Goal: Task Accomplishment & Management: Use online tool/utility

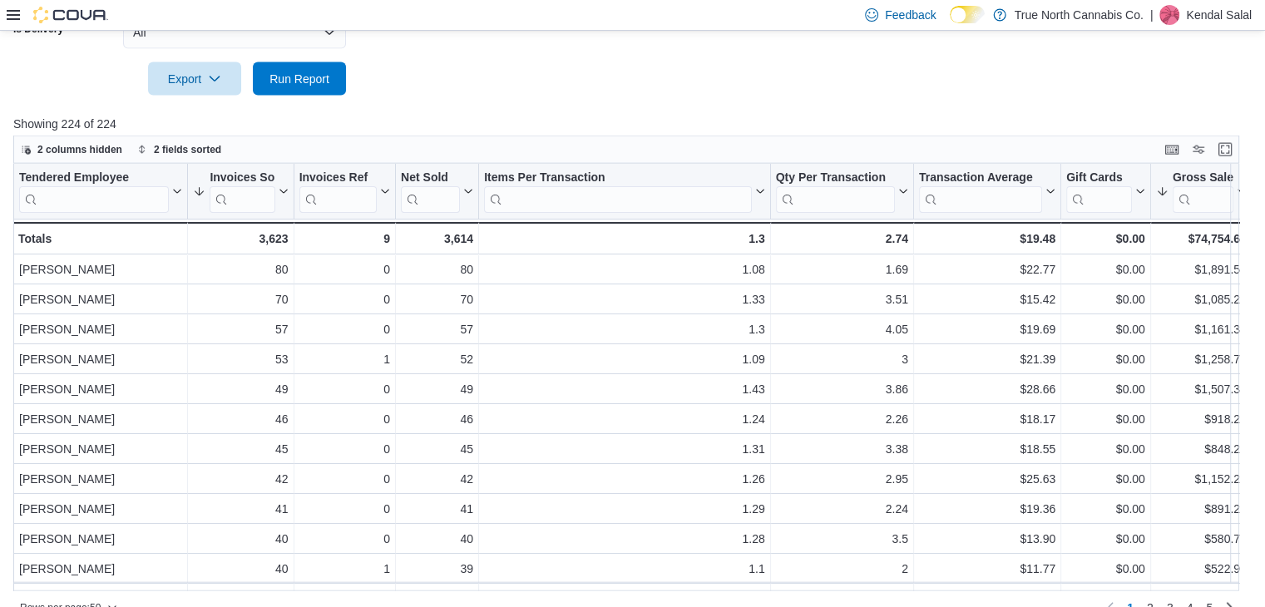
scroll to position [3773, 0]
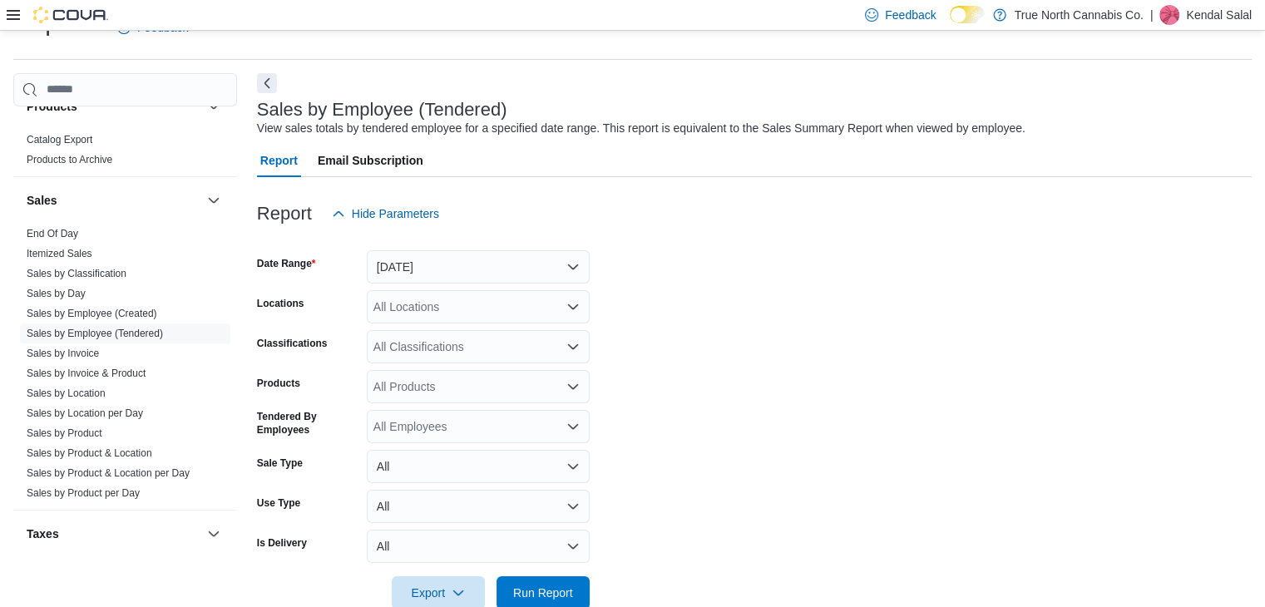
scroll to position [1020, 0]
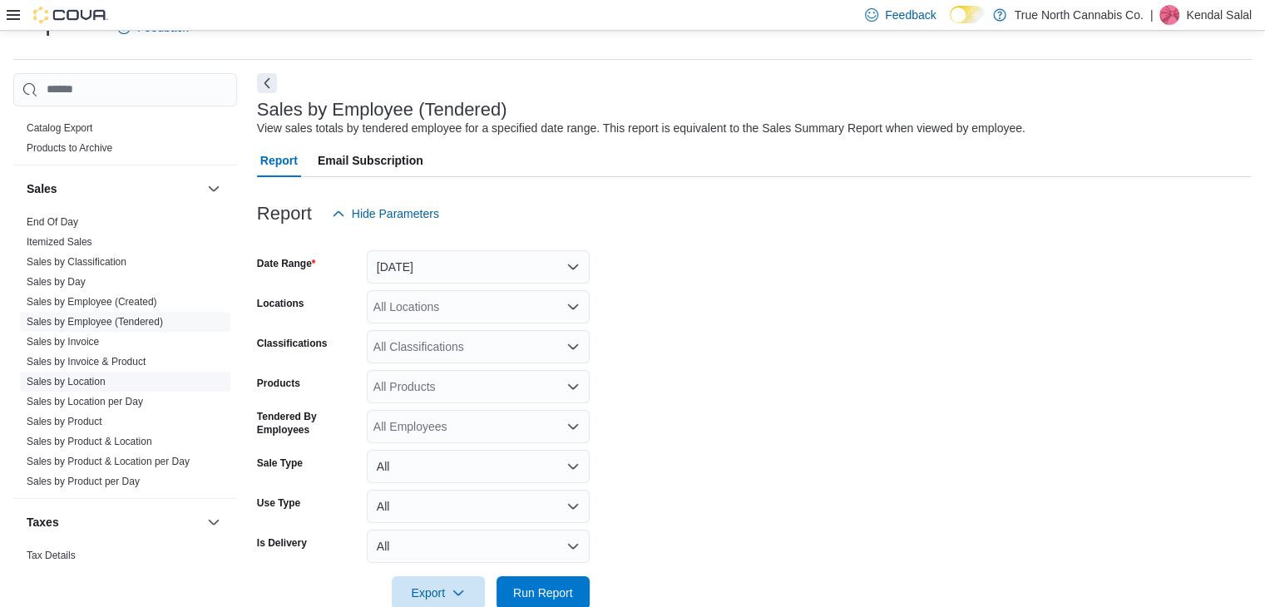
click at [108, 375] on span "Sales by Location" at bounding box center [125, 382] width 210 height 20
click at [94, 376] on link "Sales by Location" at bounding box center [66, 382] width 79 height 12
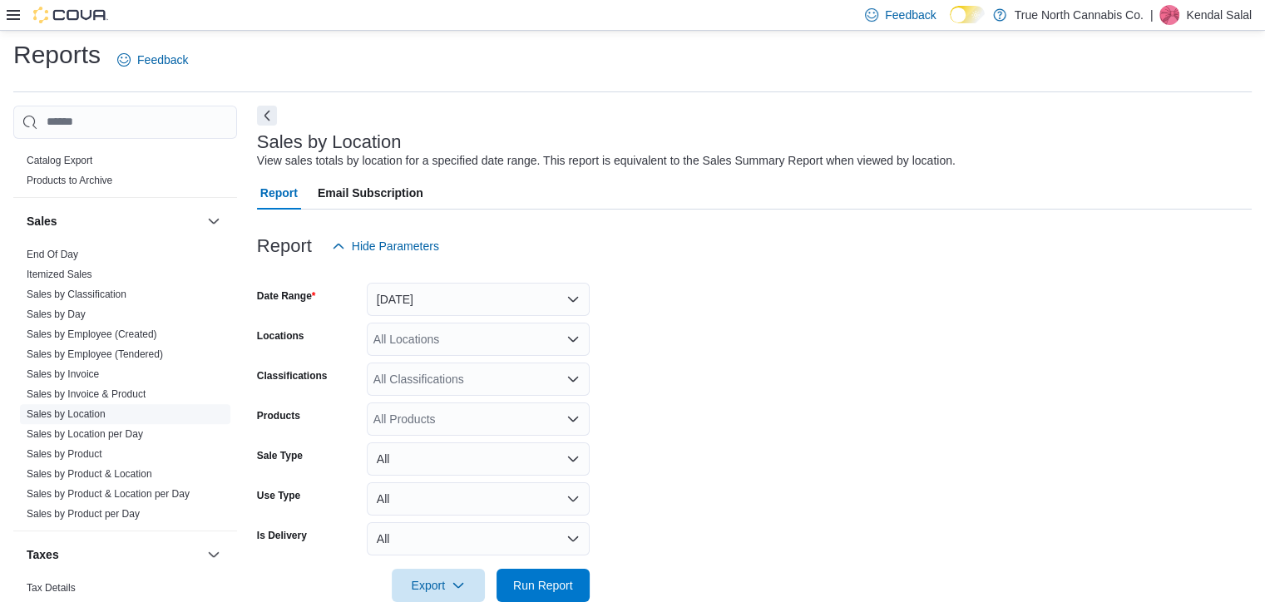
scroll to position [33, 0]
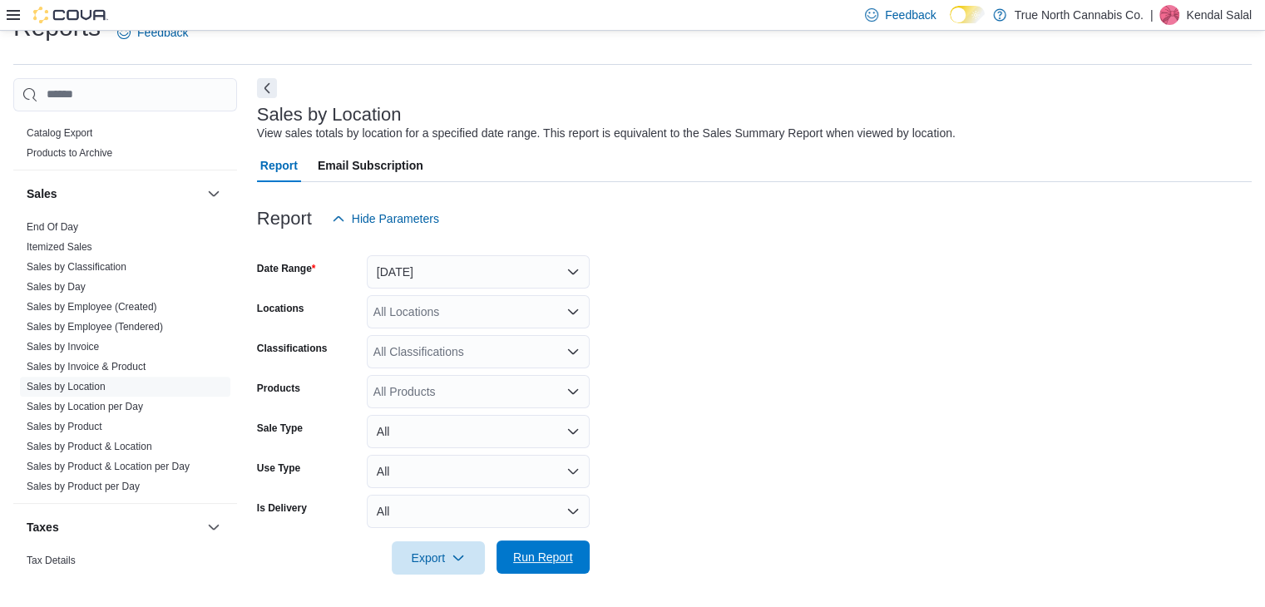
click at [576, 543] on span "Run Report" at bounding box center [543, 557] width 73 height 33
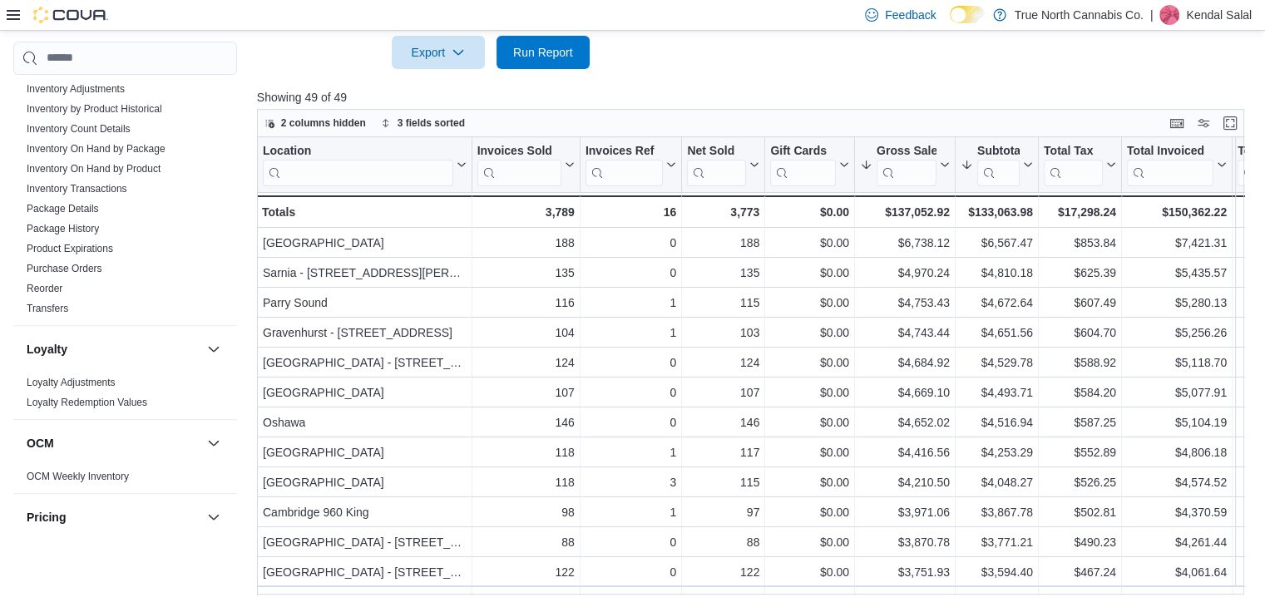
scroll to position [488, 0]
click at [60, 314] on link "Transfers" at bounding box center [48, 313] width 42 height 12
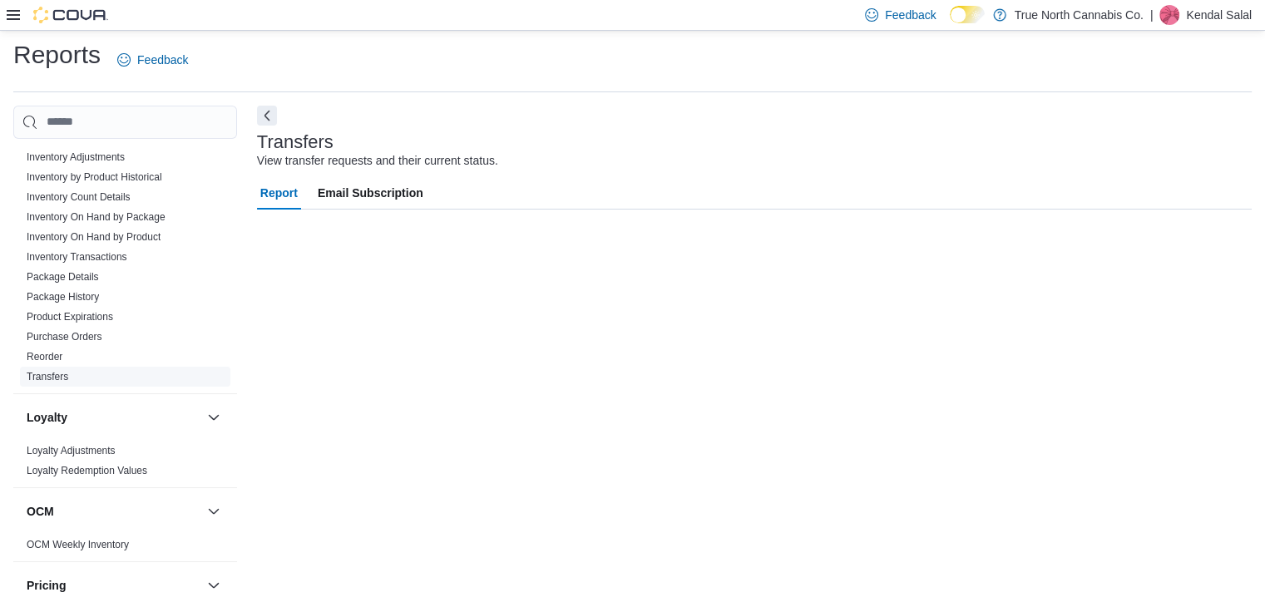
scroll to position [6, 0]
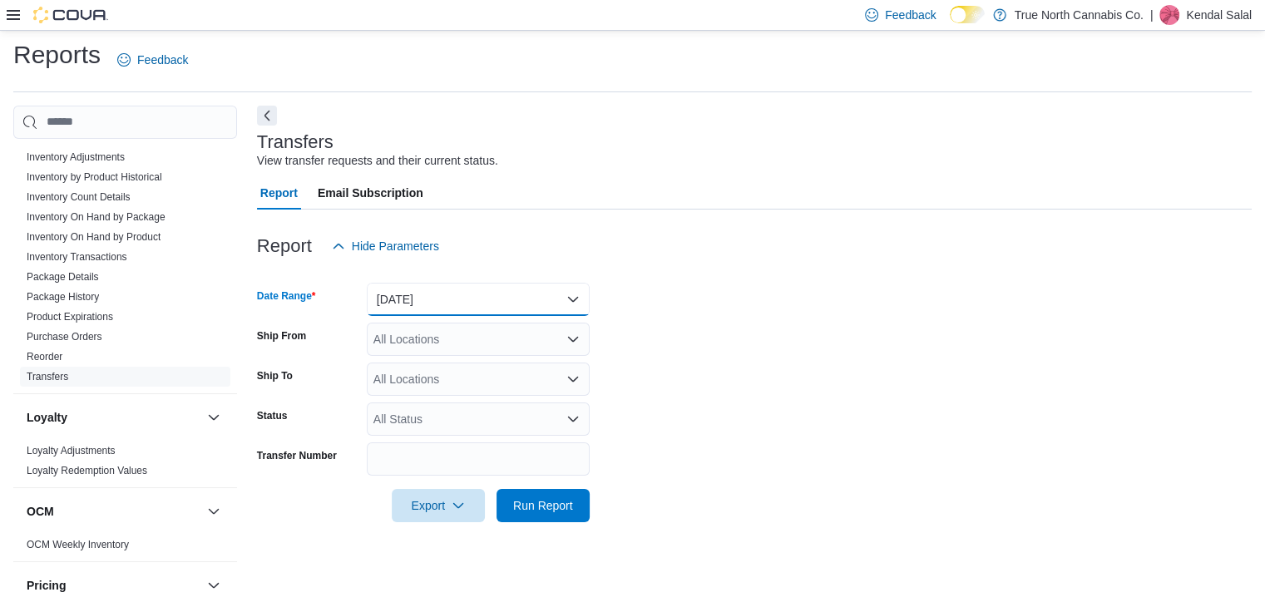
click at [466, 298] on button "Yesterday" at bounding box center [478, 299] width 223 height 33
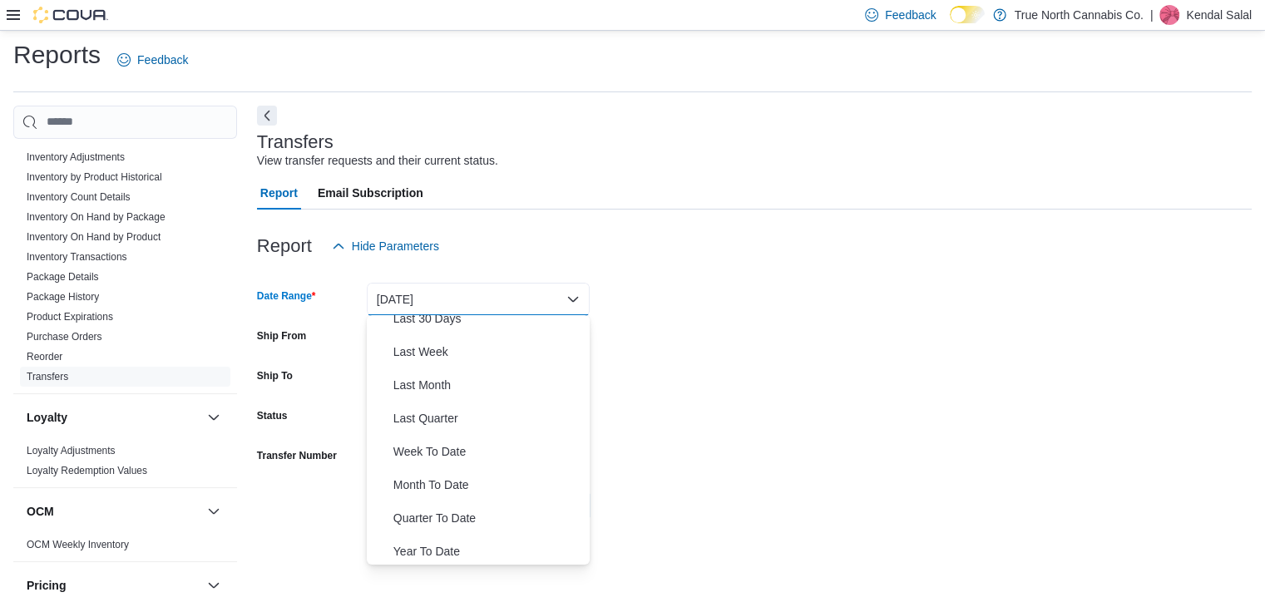
scroll to position [250, 0]
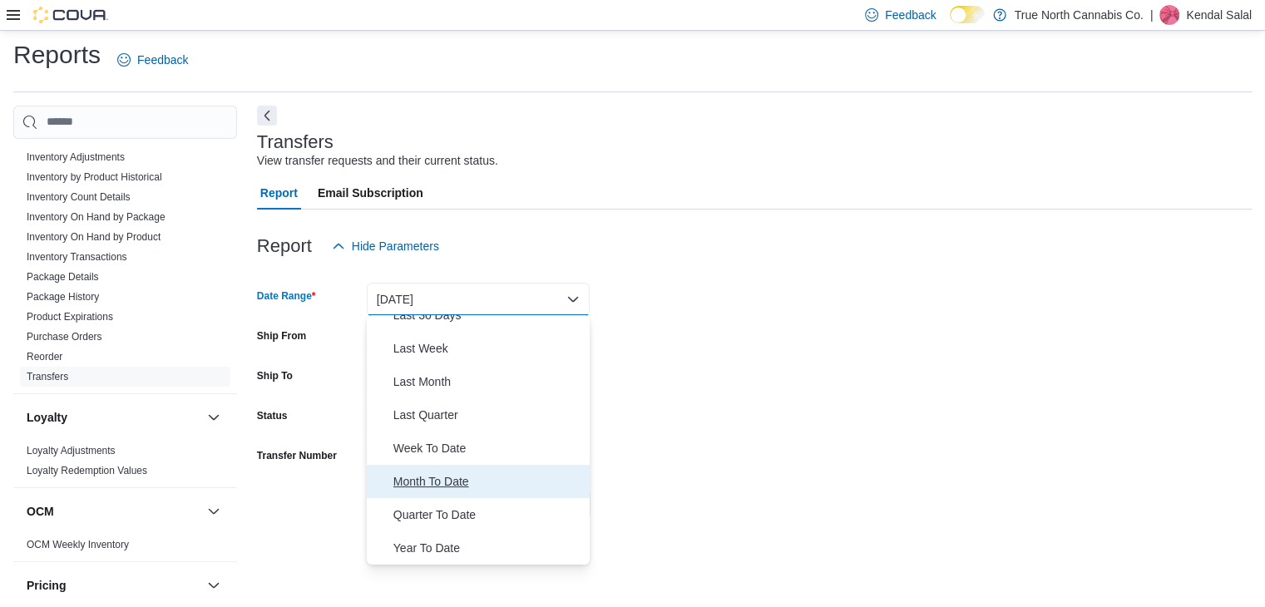
click at [469, 474] on span "Month To Date" at bounding box center [488, 482] width 190 height 20
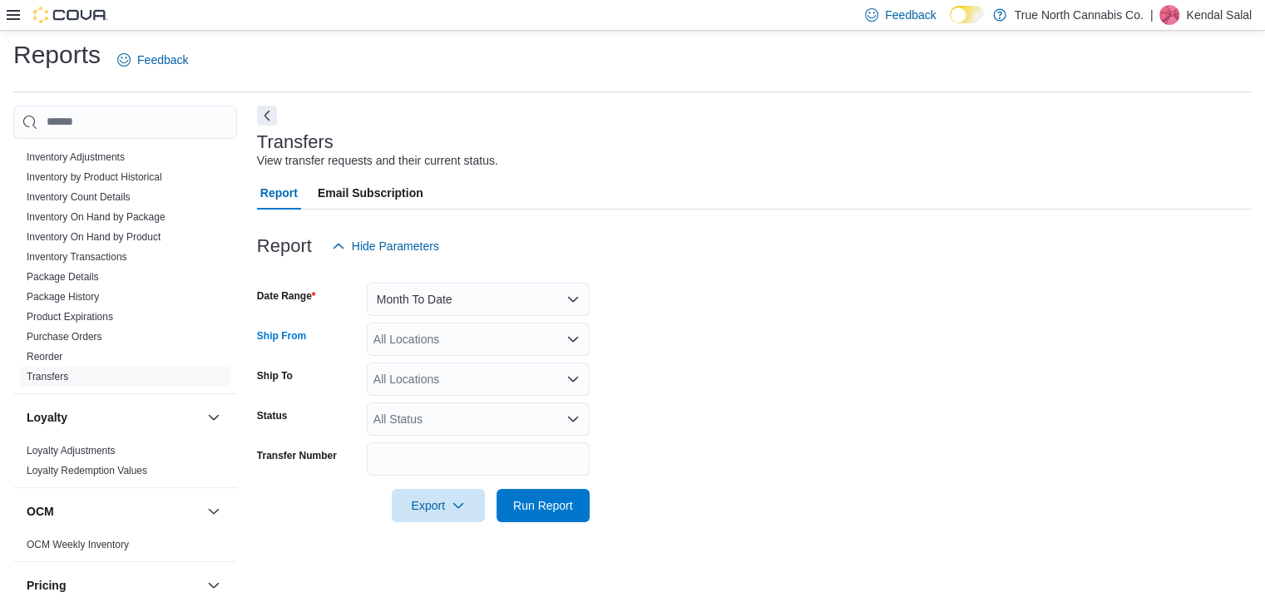
click at [462, 346] on div "All Locations" at bounding box center [478, 339] width 223 height 33
click at [702, 392] on form "Date Range Month To Date Ship From All Locations Ship To All Locations Status A…" at bounding box center [754, 392] width 995 height 259
click at [524, 373] on div "All Locations" at bounding box center [478, 379] width 223 height 33
type input "***"
click at [473, 401] on span "Cambridge 960 King" at bounding box center [456, 406] width 106 height 17
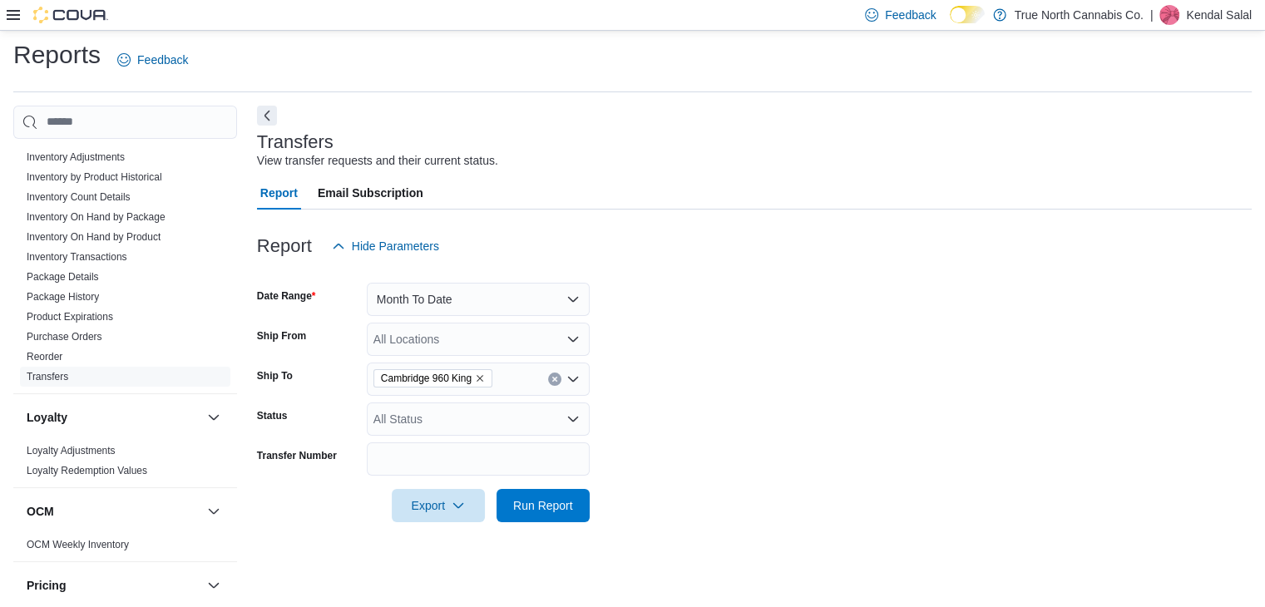
click at [852, 439] on form "Date Range Month To Date Ship From All Locations Ship To Cambridge 960 King Sta…" at bounding box center [754, 392] width 995 height 259
click at [542, 497] on span "Run Report" at bounding box center [543, 505] width 60 height 17
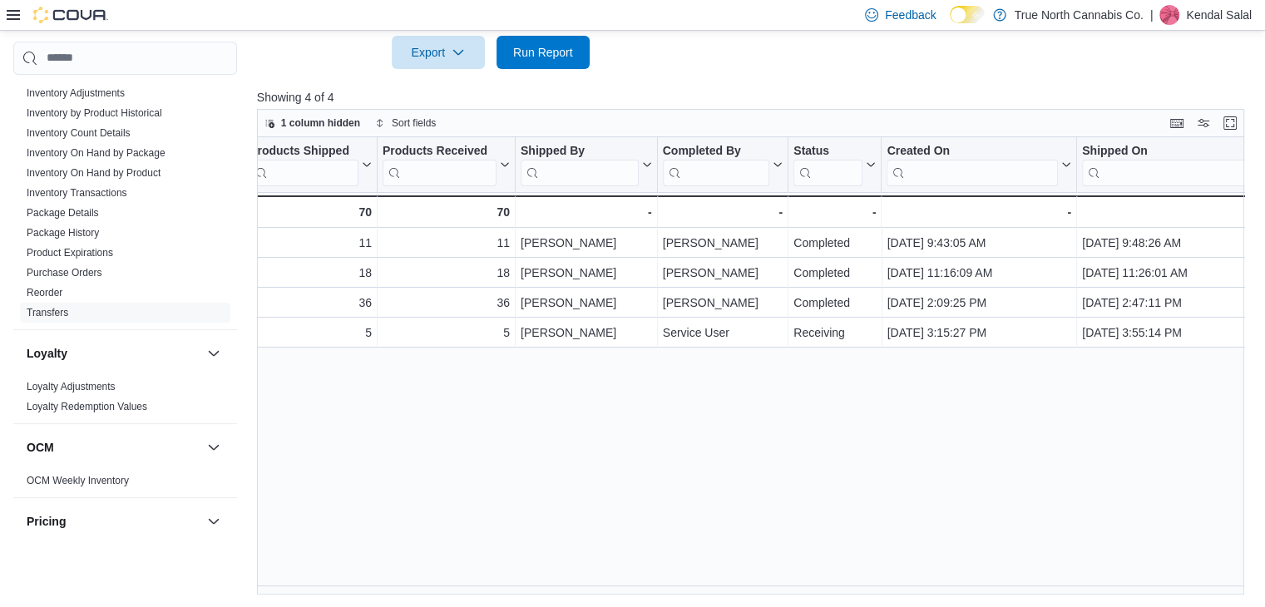
scroll to position [0, 466]
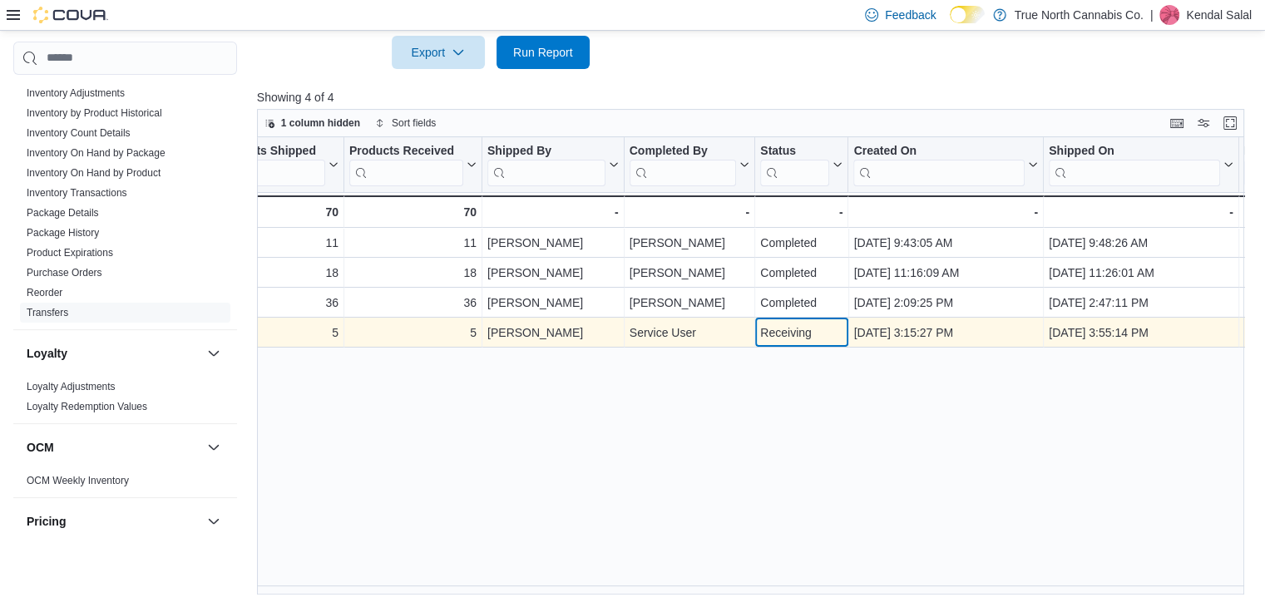
click at [782, 327] on div "Receiving" at bounding box center [801, 333] width 82 height 20
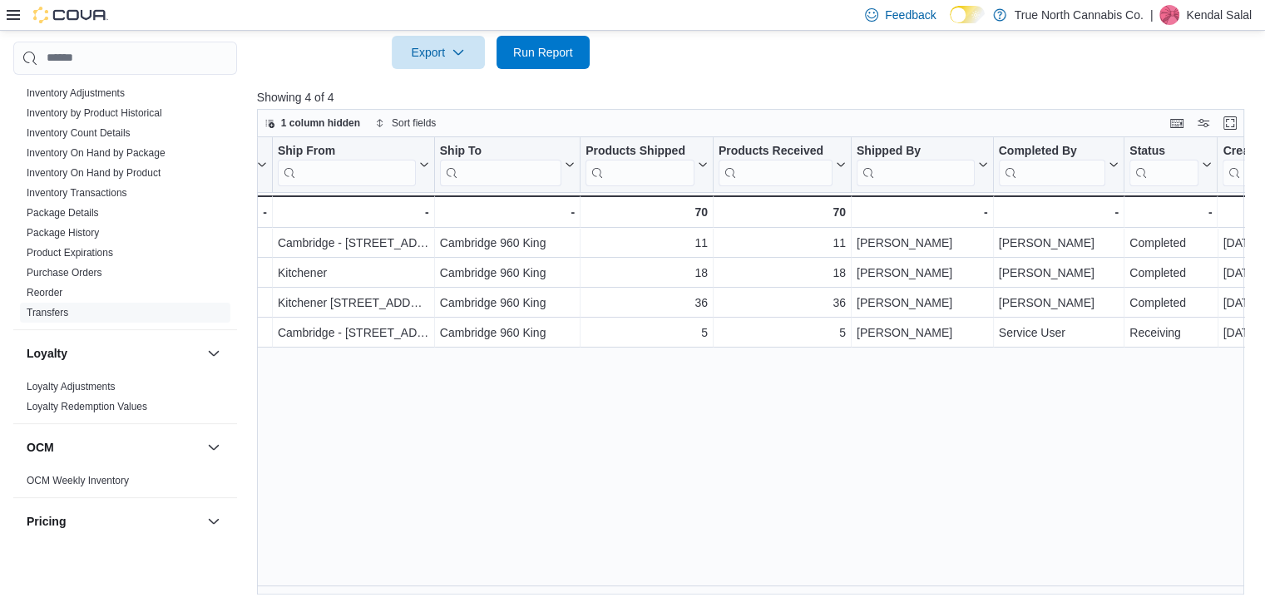
scroll to position [0, 0]
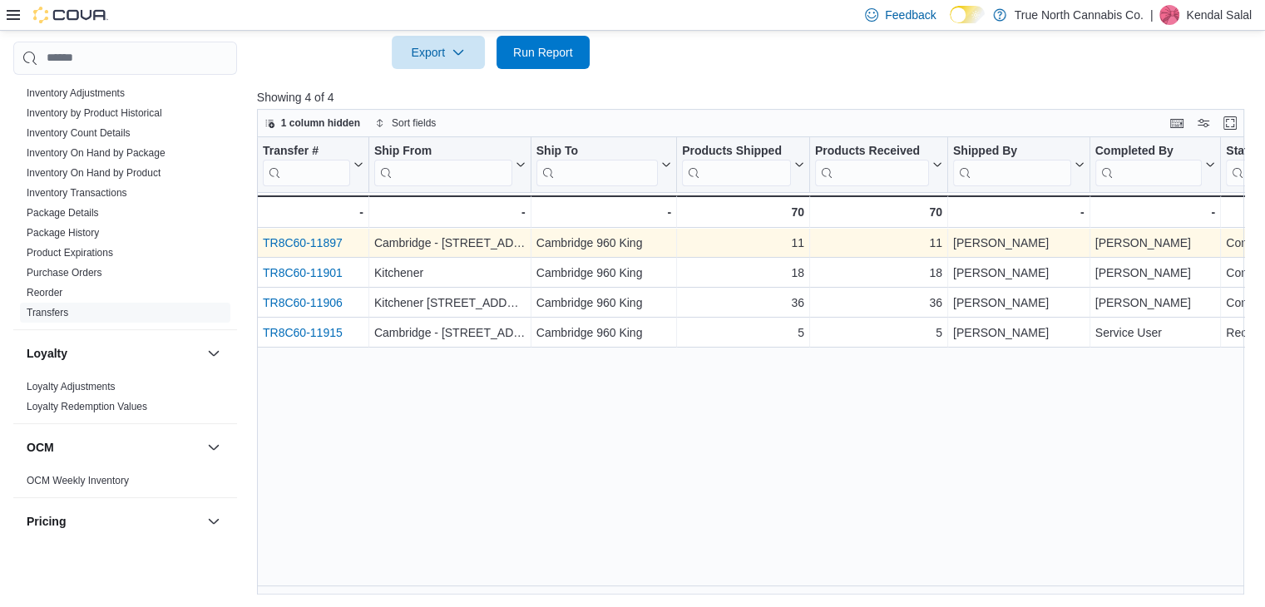
click at [304, 246] on link "TR8C60-11897" at bounding box center [303, 242] width 80 height 13
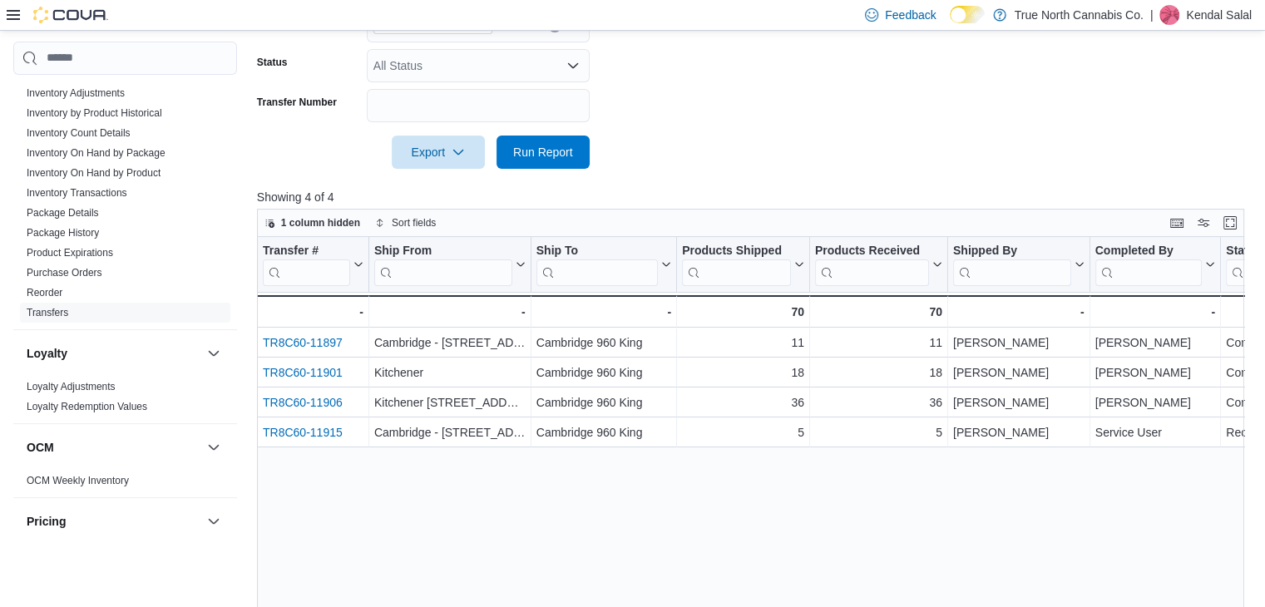
scroll to position [393, 0]
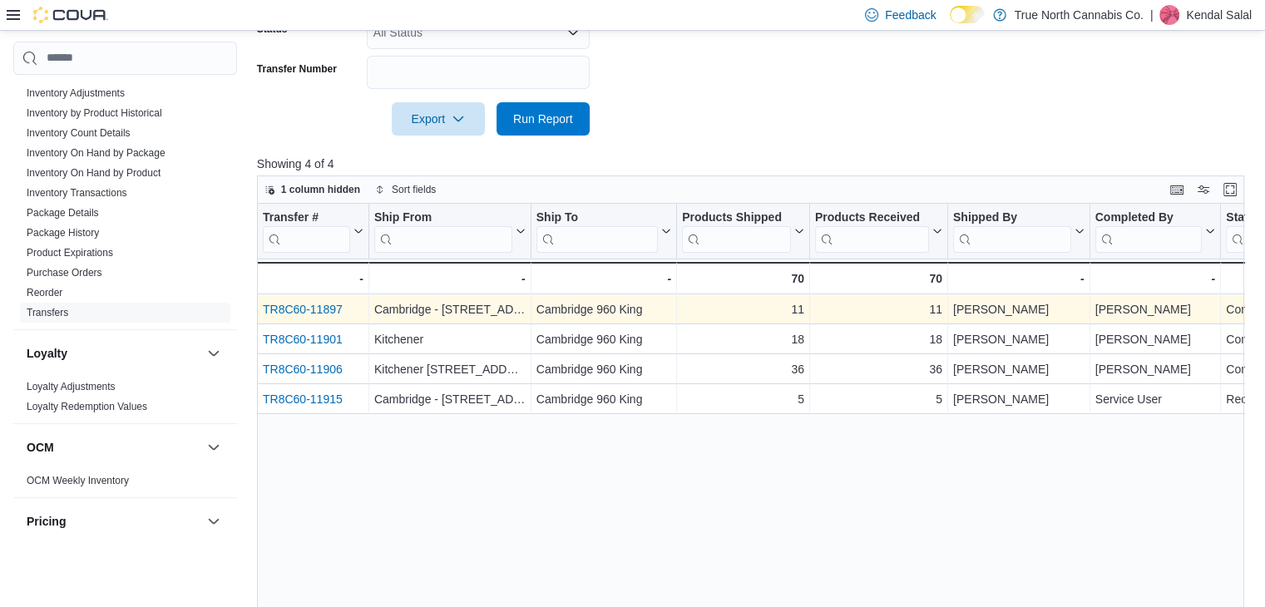
click at [303, 305] on link "TR8C60-11897" at bounding box center [303, 309] width 80 height 13
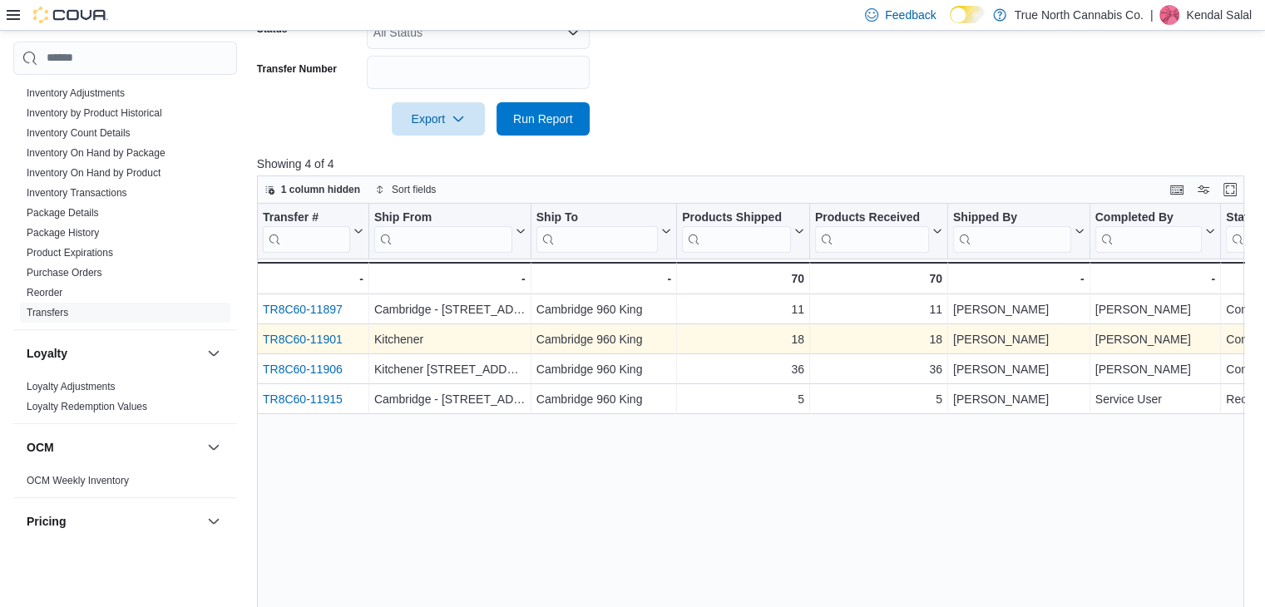
click at [314, 340] on link "TR8C60-11901" at bounding box center [303, 339] width 80 height 13
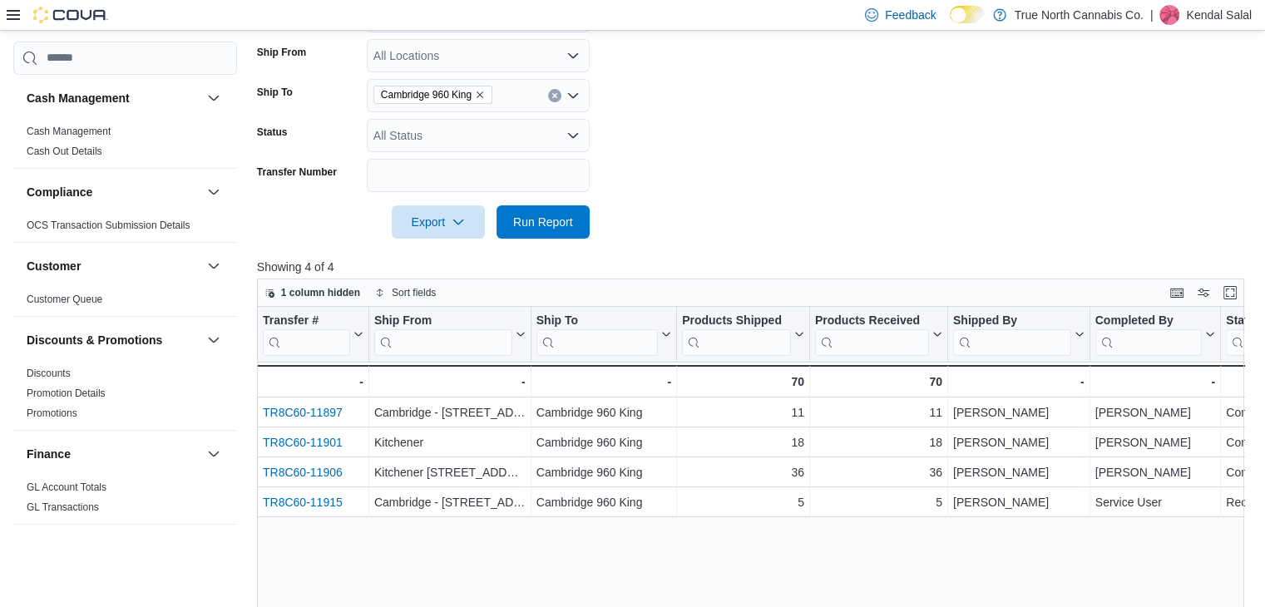
scroll to position [293, 0]
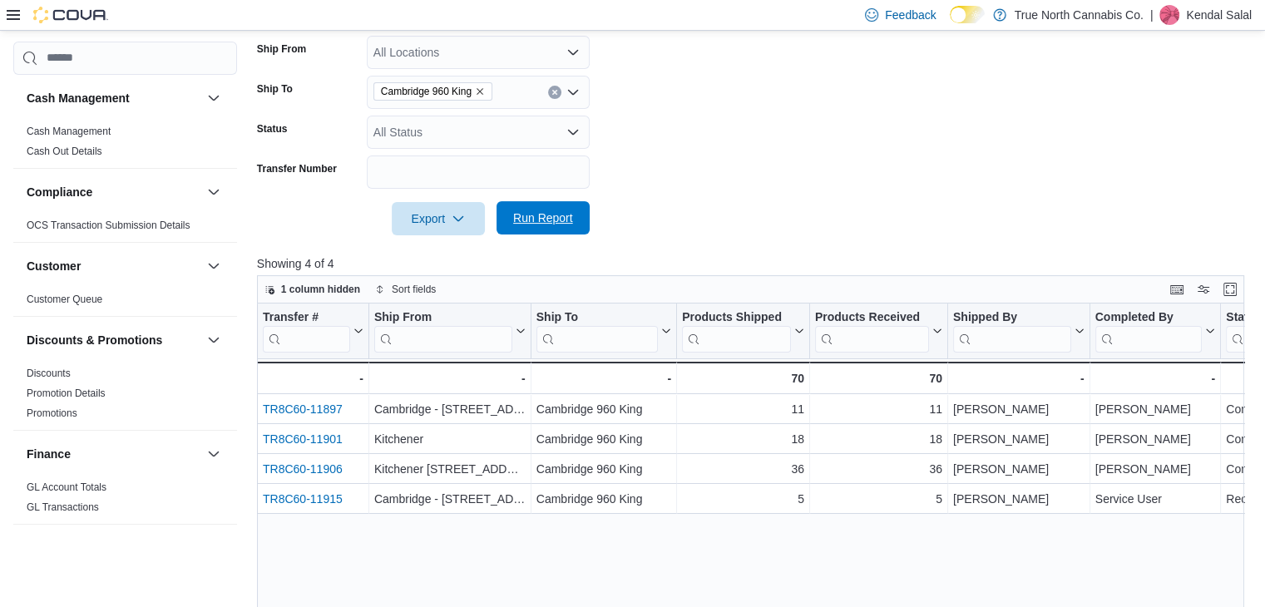
click at [531, 215] on span "Run Report" at bounding box center [543, 218] width 60 height 17
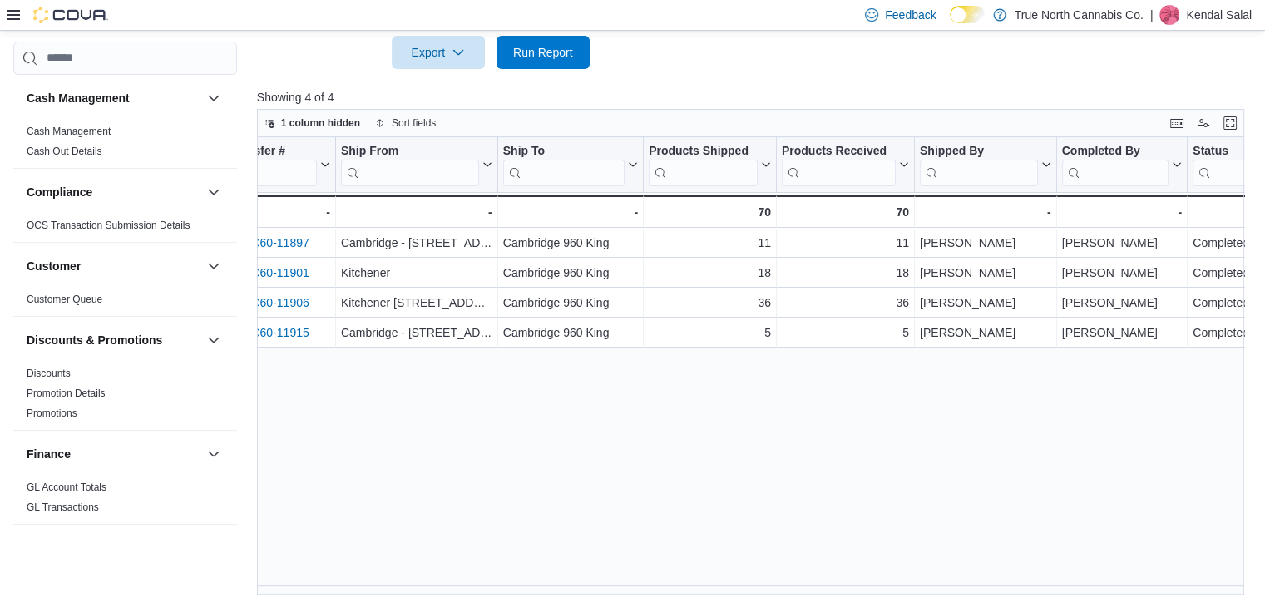
scroll to position [0, 67]
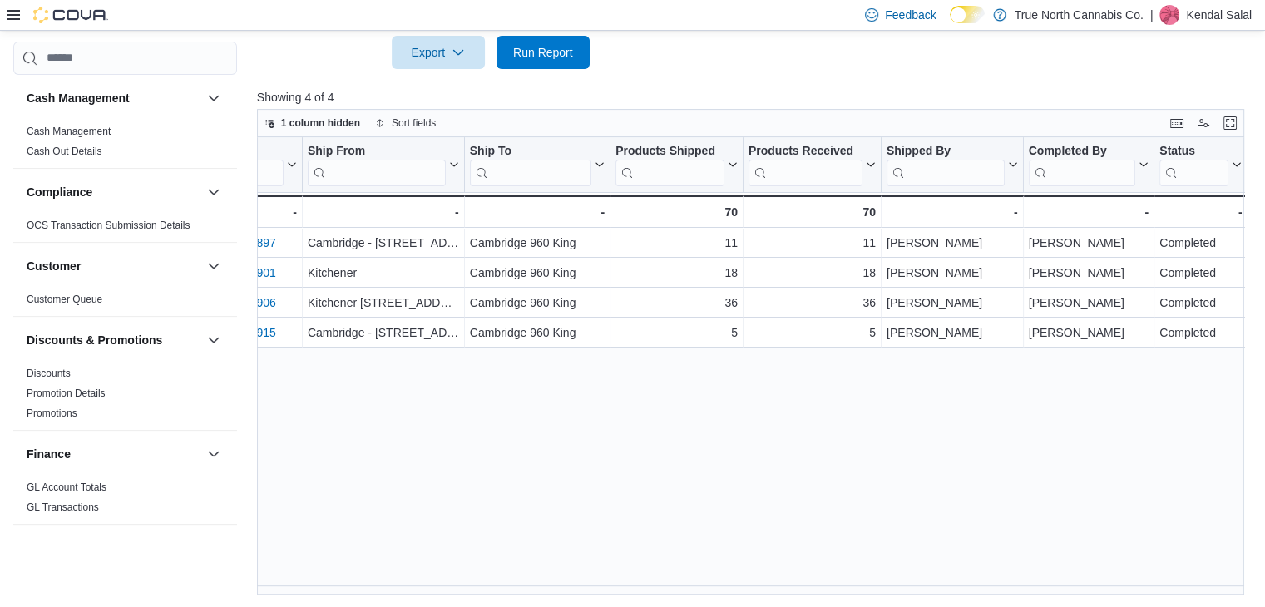
click at [1205, 23] on p "Kendal Salal" at bounding box center [1219, 15] width 66 height 20
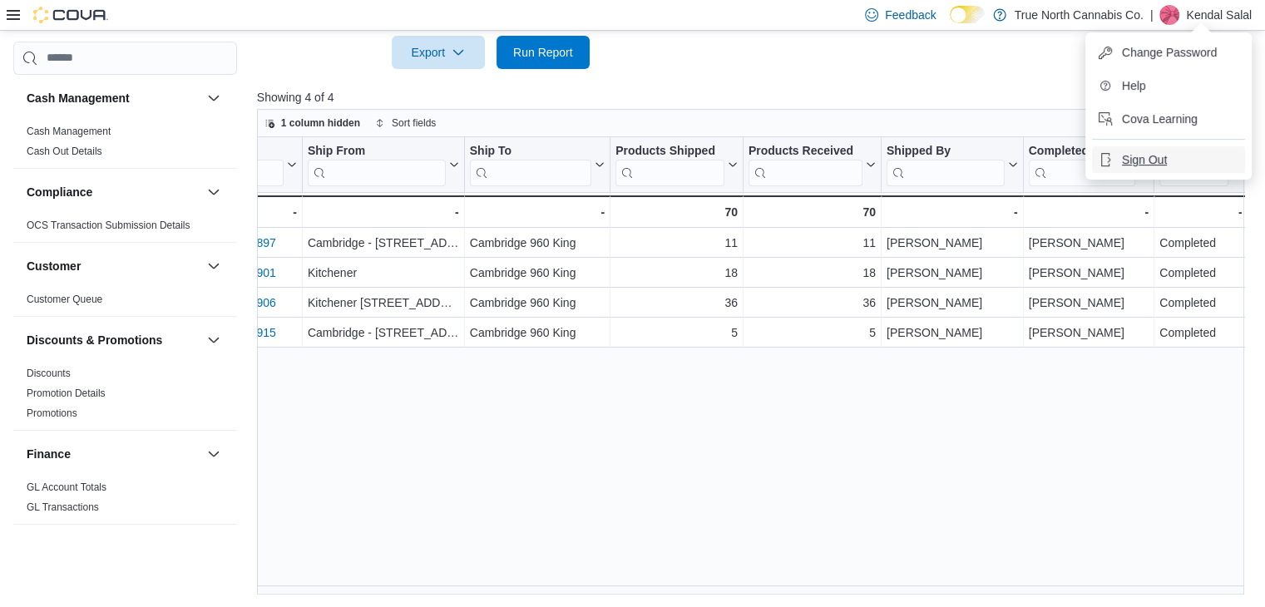
click at [1156, 159] on span "Sign Out" at bounding box center [1144, 159] width 45 height 17
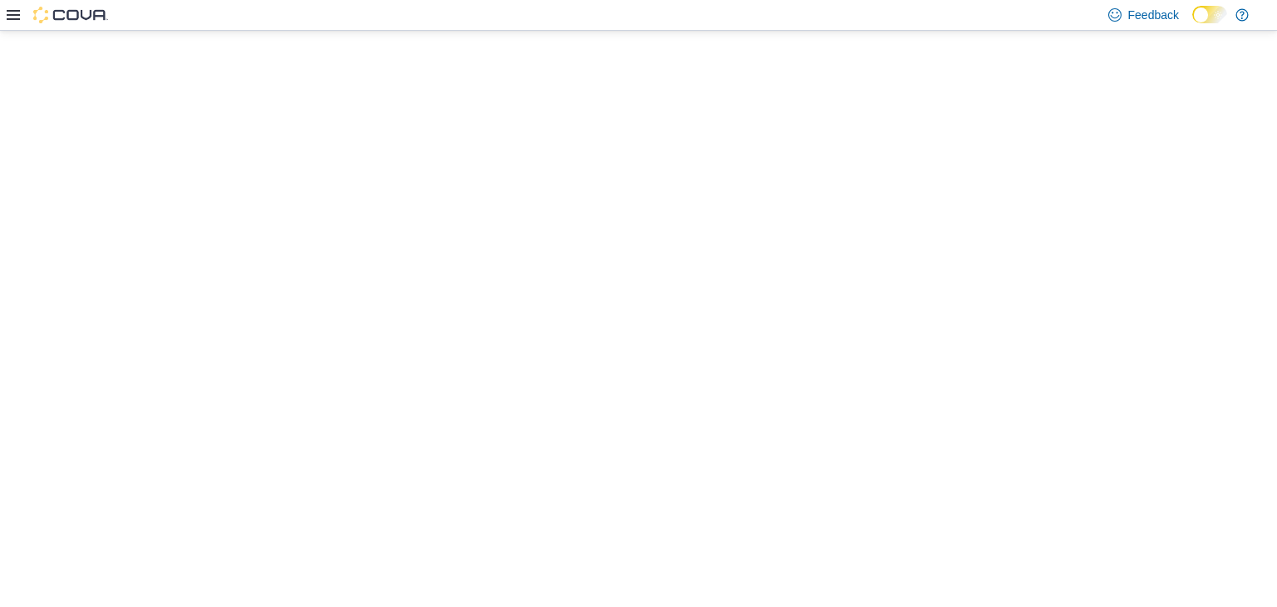
click at [314, 30] on html "Loading... Sorry, something strange has happened. Please try again to restart t…" at bounding box center [638, 30] width 1277 height 0
